Goal: Transaction & Acquisition: Purchase product/service

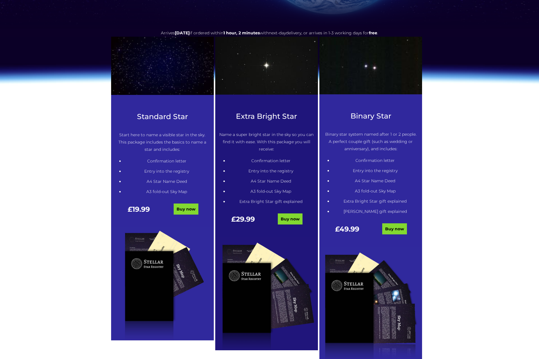
scroll to position [262, 0]
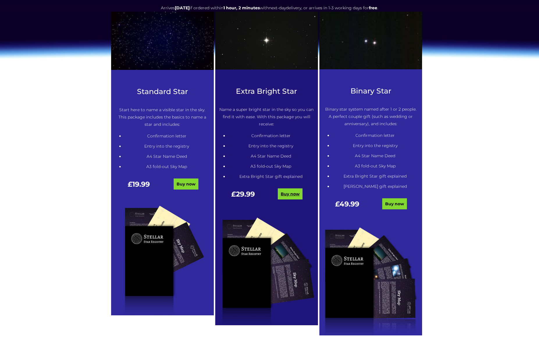
click at [297, 193] on link "Buy now" at bounding box center [290, 193] width 25 height 11
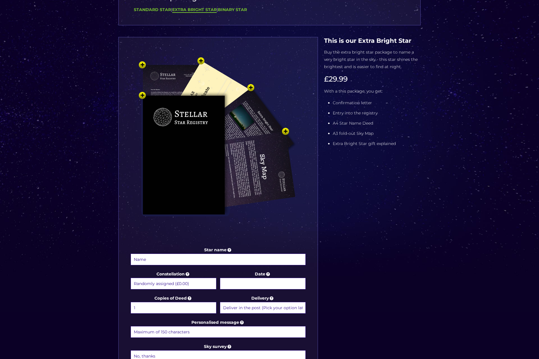
scroll to position [146, 0]
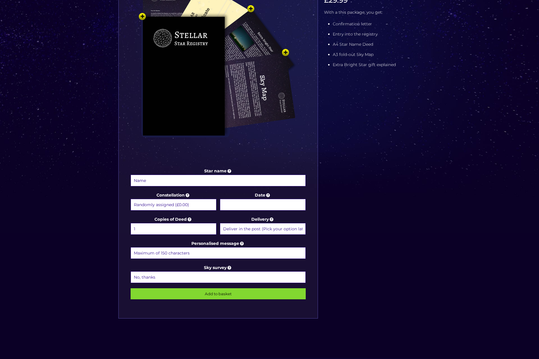
click at [173, 182] on input "Star name" at bounding box center [219, 181] width 176 height 12
type input "Robert Clough"
click at [266, 203] on body "Free delivery 💫 Next day FREE on £59+ Name a Star FAQs Contact Us 0 Buy now Cho…" at bounding box center [269, 191] width 539 height 674
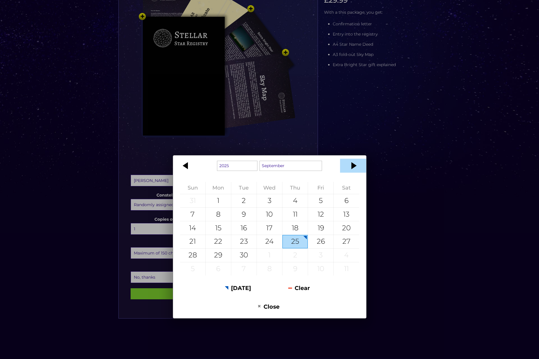
click at [355, 165] on div at bounding box center [353, 166] width 26 height 14
click at [271, 200] on div "1" at bounding box center [269, 200] width 25 height 13
type input "1 October 2025"
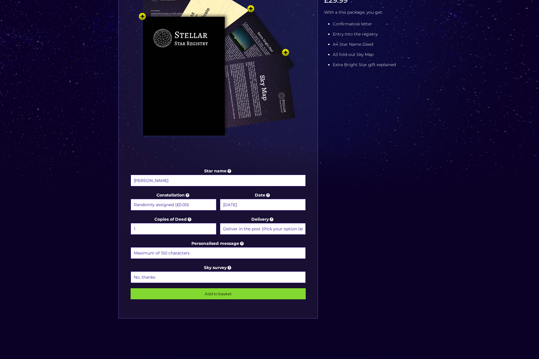
click at [266, 227] on select "Deliver in the post (Pick your option later) Deliver in the post and by Email (…" at bounding box center [263, 229] width 86 height 12
click at [220, 223] on select "Deliver in the post (Pick your option later) Deliver in the post and by Email (…" at bounding box center [263, 229] width 86 height 12
click at [188, 253] on input "Personalised message" at bounding box center [219, 253] width 176 height 12
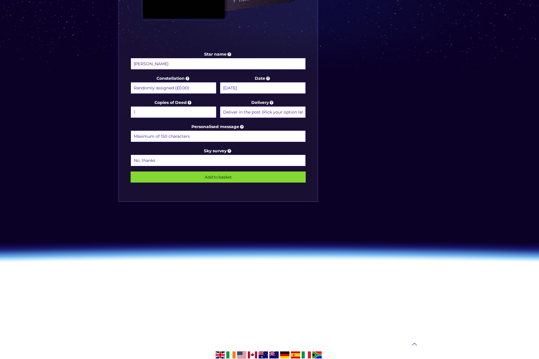
scroll to position [169, 0]
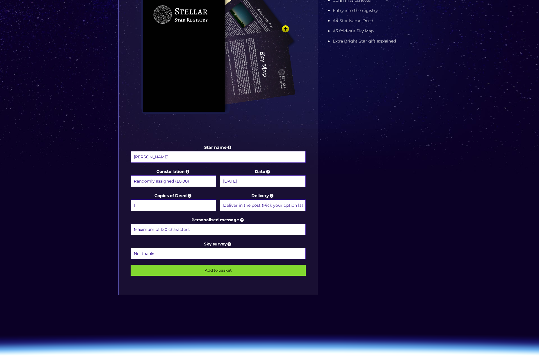
click at [193, 231] on input "Personalised message" at bounding box center [219, 230] width 176 height 12
drag, startPoint x: 195, startPoint y: 229, endPoint x: 125, endPoint y: 228, distance: 70.2
click at [124, 228] on div "Star name Robert Clough Star name two (Optional) Constellation Randomly assigne…" at bounding box center [217, 114] width 199 height 360
drag, startPoint x: 132, startPoint y: 229, endPoint x: 217, endPoint y: 231, distance: 84.2
click at [217, 231] on input "Personalised message" at bounding box center [219, 230] width 176 height 12
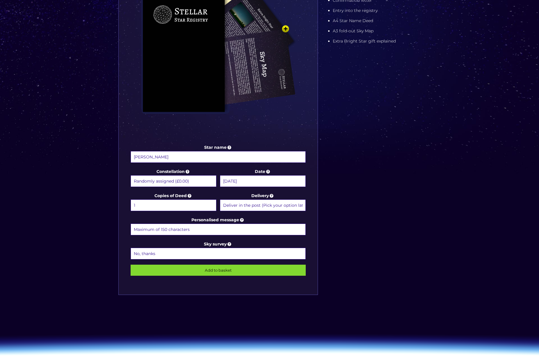
click at [212, 230] on input "Personalised message" at bounding box center [219, 230] width 176 height 12
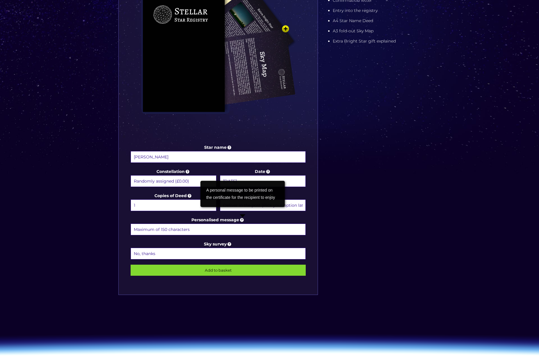
click at [244, 220] on icon at bounding box center [242, 219] width 6 height 5
click at [244, 224] on input "Personalised message" at bounding box center [219, 230] width 176 height 12
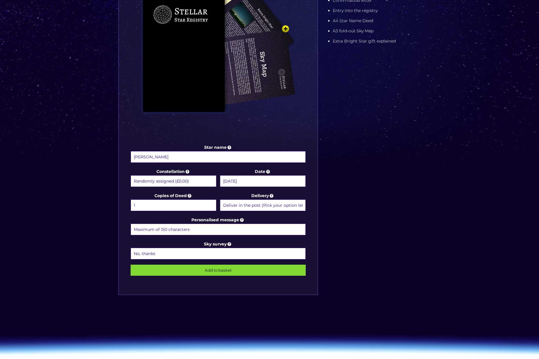
click at [191, 233] on input "Personalised message" at bounding box center [219, 230] width 176 height 12
click at [194, 229] on input "Personalised message" at bounding box center [219, 230] width 176 height 12
type input "So you can look down on us forever"
click at [216, 268] on input "Add to basket" at bounding box center [219, 270] width 176 height 11
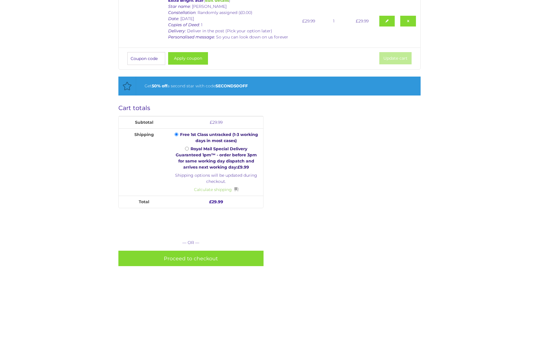
scroll to position [204, 0]
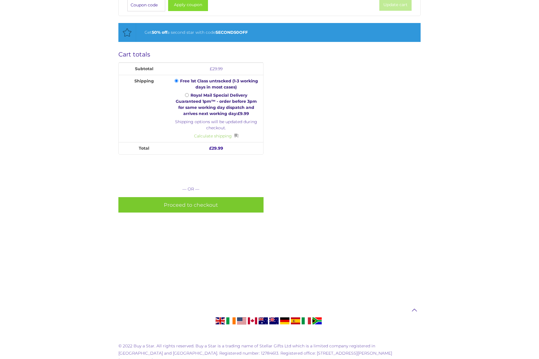
click at [189, 206] on link "Proceed to checkout" at bounding box center [190, 204] width 145 height 15
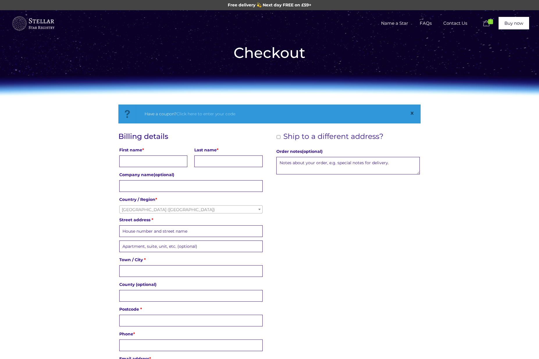
click at [161, 160] on input "First name *" at bounding box center [153, 161] width 68 height 12
click at [163, 160] on input "First name *" at bounding box center [153, 161] width 68 height 12
type input "[PERSON_NAME]"
click at [211, 158] on input "Last name *" at bounding box center [228, 161] width 68 height 12
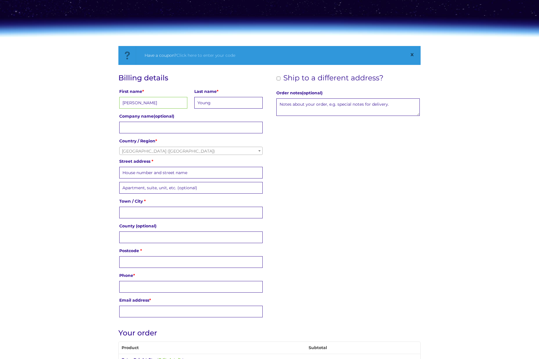
scroll to position [58, 0]
type input "Young"
click at [149, 173] on input "Street address *" at bounding box center [191, 173] width 144 height 12
type input "[STREET_ADDRESS][PERSON_NAME]"
click at [173, 190] on input "Apartment, suite, unit, etc. (optional) (optional)" at bounding box center [191, 188] width 144 height 12
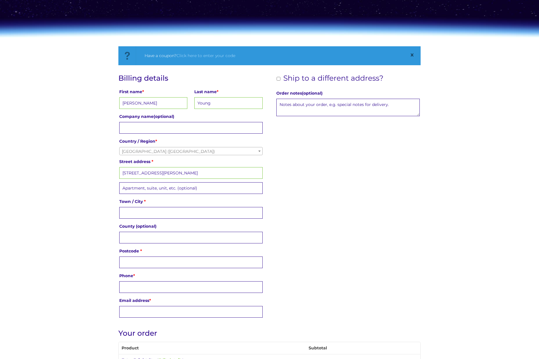
click at [143, 213] on input "Town / City *" at bounding box center [191, 213] width 144 height 12
type input "[GEOGRAPHIC_DATA]"
click at [137, 236] on input "County (optional)" at bounding box center [191, 238] width 144 height 12
type input "[GEOGRAPHIC_DATA]"
click at [128, 260] on input "Postcode *" at bounding box center [191, 262] width 144 height 12
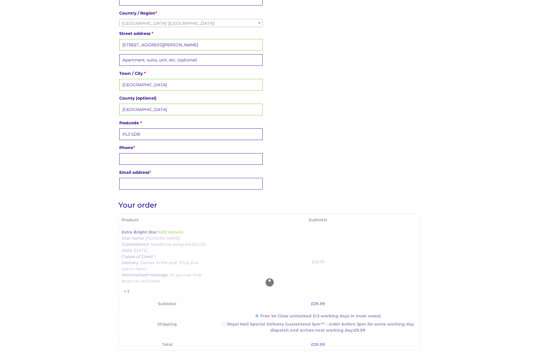
scroll to position [262, 0]
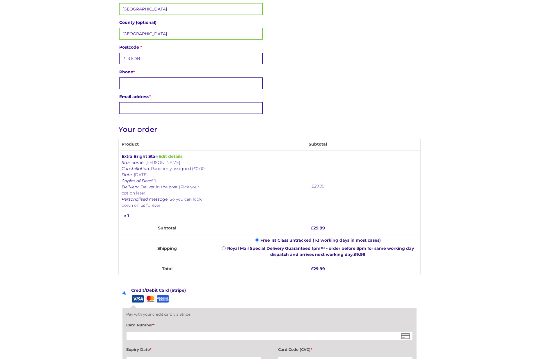
type input "PL3 5DB"
click at [139, 78] on input "Phone *" at bounding box center [191, 83] width 144 height 12
type input "07738272101"
type input "[STREET_ADDRESS] (Post Room)"
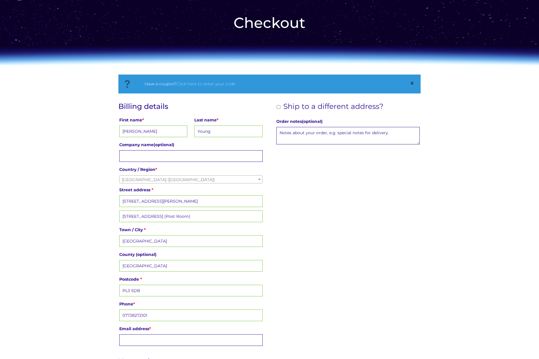
drag, startPoint x: 227, startPoint y: 217, endPoint x: 49, endPoint y: 210, distance: 178.6
click at [411, 220] on div "Billing details First name * [PERSON_NAME] Last name * [PERSON_NAME] Company na…" at bounding box center [269, 225] width 302 height 246
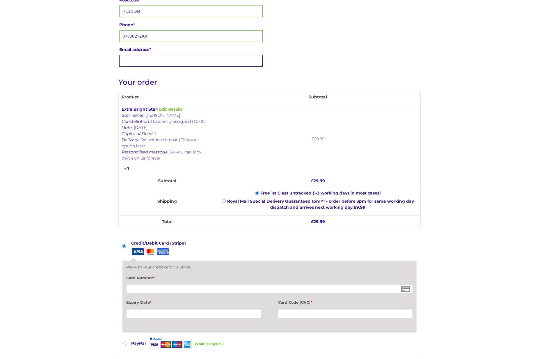
scroll to position [263, 0]
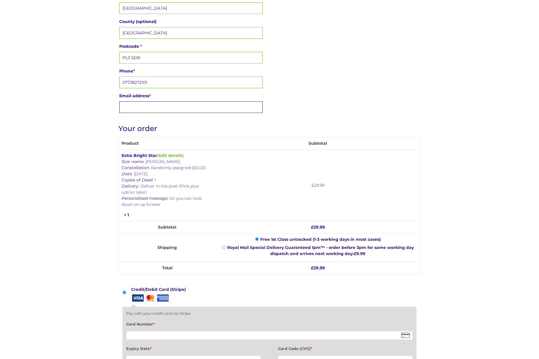
click at [151, 105] on input "Email address *" at bounding box center [191, 107] width 144 height 12
type input "[EMAIL_ADDRESS][DOMAIN_NAME]"
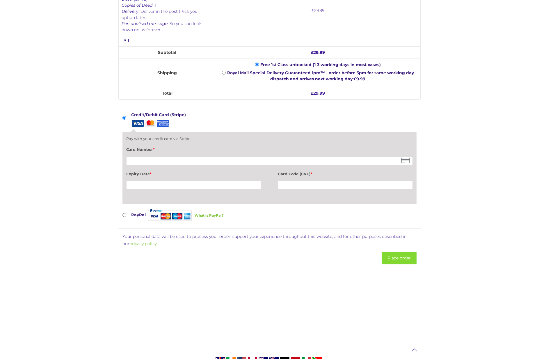
scroll to position [467, 0]
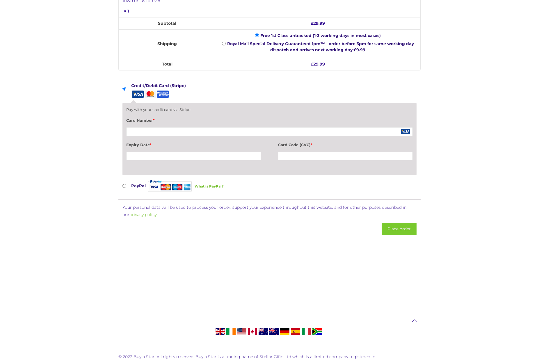
click at [397, 230] on button "Place order" at bounding box center [399, 229] width 35 height 13
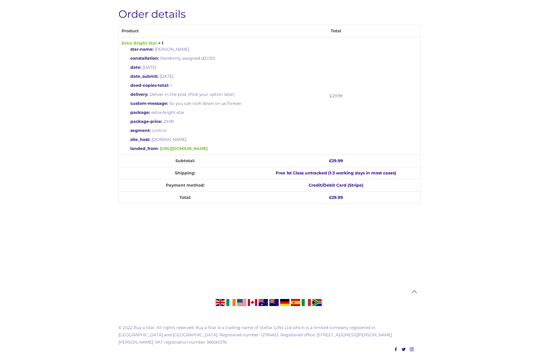
scroll to position [204, 0]
